Goal: Transaction & Acquisition: Purchase product/service

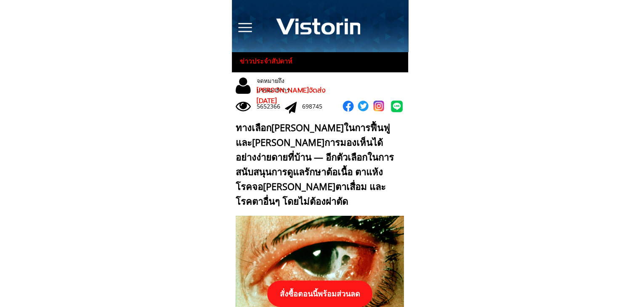
click at [330, 292] on p "สั่งซื้อตอนนี้พร้อมส่วนลด" at bounding box center [319, 294] width 105 height 27
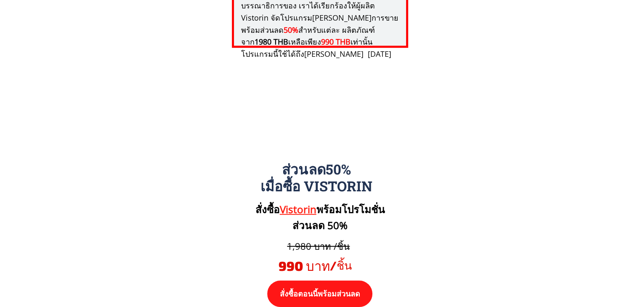
scroll to position [8738, 0]
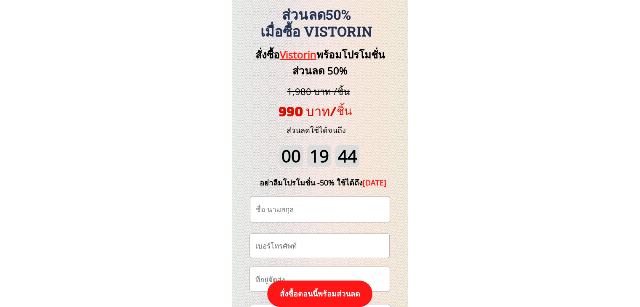
click at [311, 243] on input "tel" at bounding box center [319, 246] width 133 height 24
paste input "0960170969"
type input "0960170969"
click at [316, 204] on input "text" at bounding box center [320, 209] width 133 height 25
paste input "Patum Godnet"
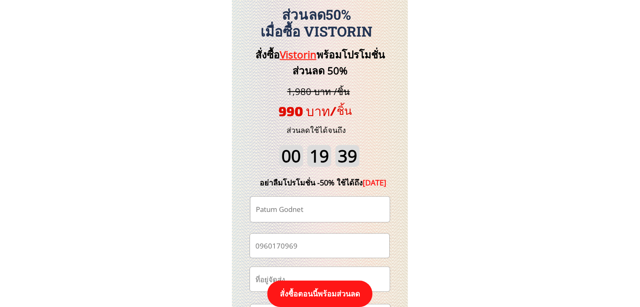
type input "Patum Godnet"
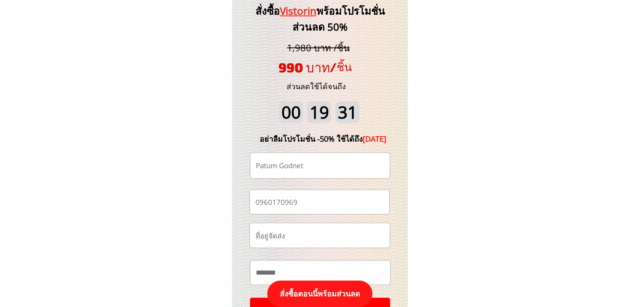
scroll to position [8907, 0]
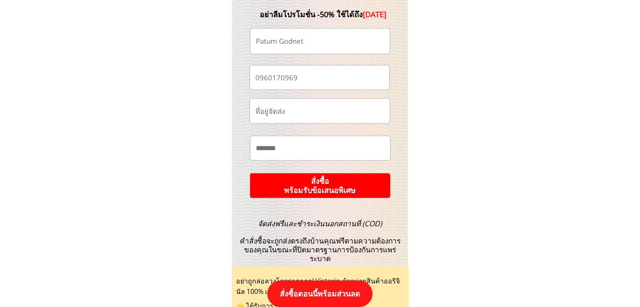
click at [315, 115] on input "text" at bounding box center [319, 111] width 133 height 24
paste input "63 ค่ะ"
paste input "เป็นต้อเนื้อมานานแล้ว"
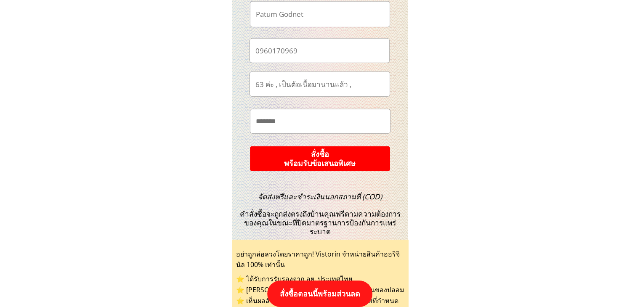
scroll to position [8949, 0]
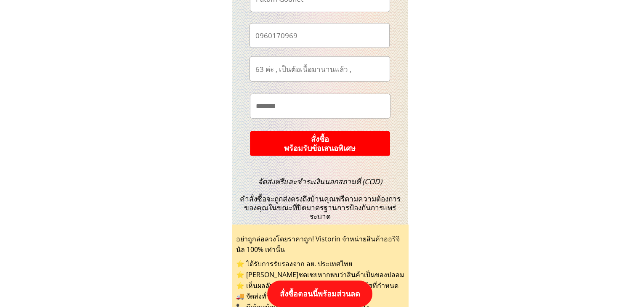
type input "63 ค่ะ , เป็นต้อเนื้อมานานแล้ว"
drag, startPoint x: 256, startPoint y: 70, endPoint x: 217, endPoint y: 72, distance: 39.2
click at [298, 105] on input "text" at bounding box center [320, 106] width 133 height 24
paste input "**********"
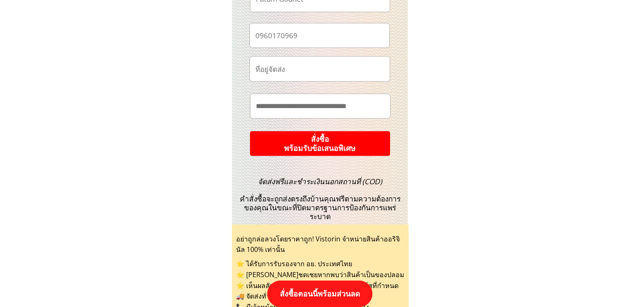
type input "**********"
click at [329, 142] on p "สั่งซื้อ พร้อมรับข้อเสนอพิเศษ" at bounding box center [320, 143] width 140 height 25
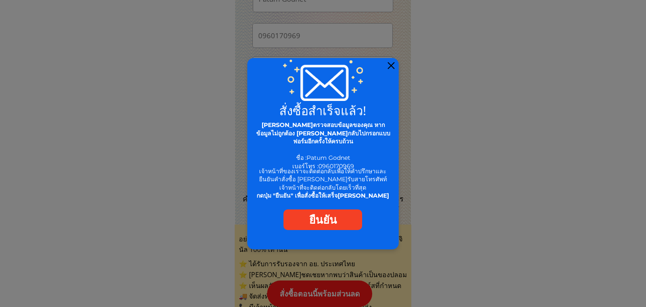
click at [390, 68] on div at bounding box center [391, 65] width 7 height 7
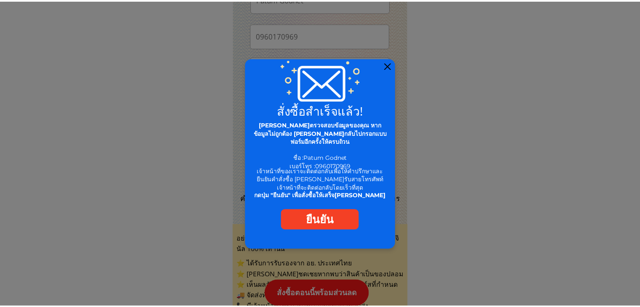
scroll to position [8949, 0]
